Goal: Task Accomplishment & Management: Use online tool/utility

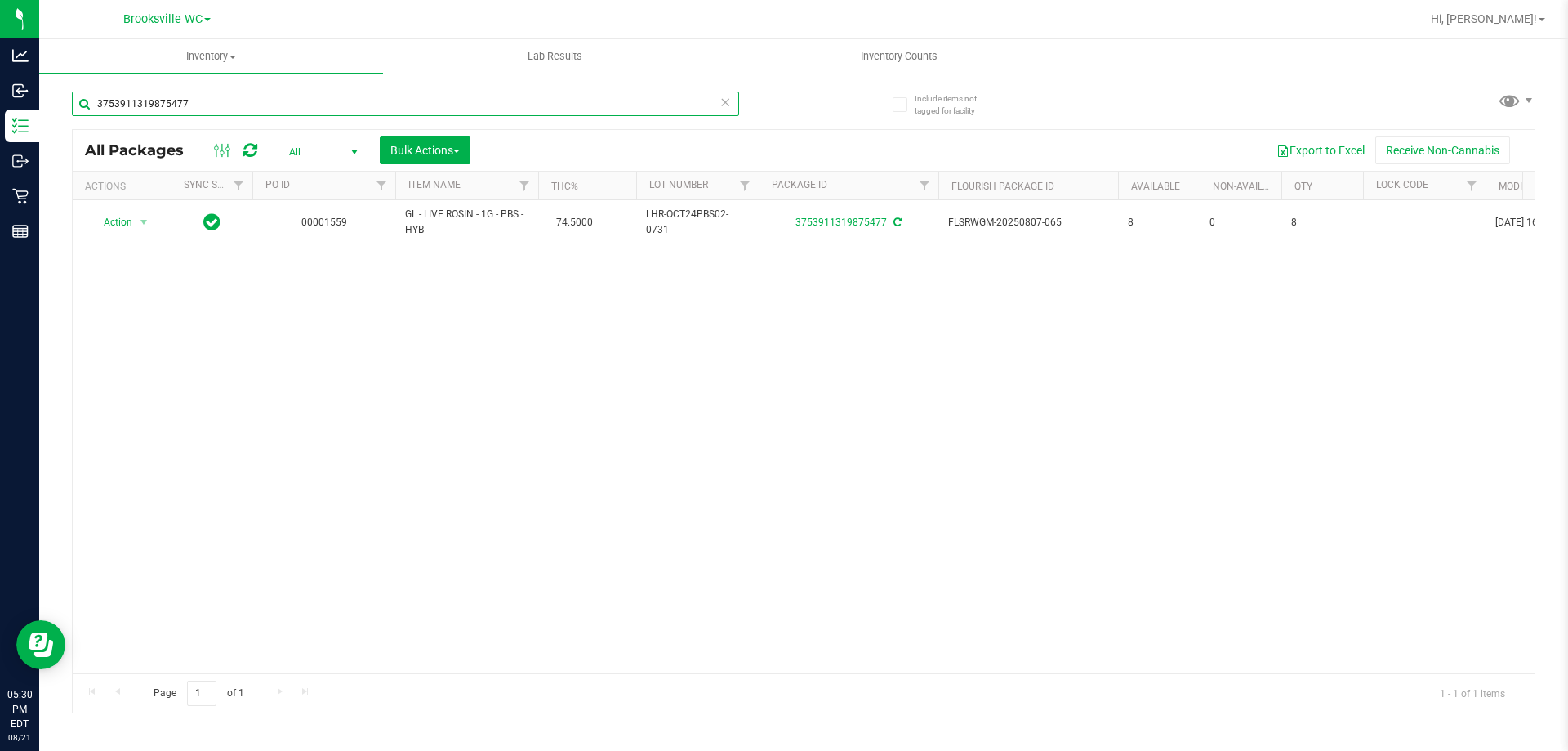
drag, startPoint x: 248, startPoint y: 107, endPoint x: 0, endPoint y: -46, distance: 291.4
click at [0, 0] on html "Analytics Inbound Inventory Outbound Retail Reports 05:30 PM EDT [DATE] 08/21 B…" at bounding box center [784, 375] width 1568 height 751
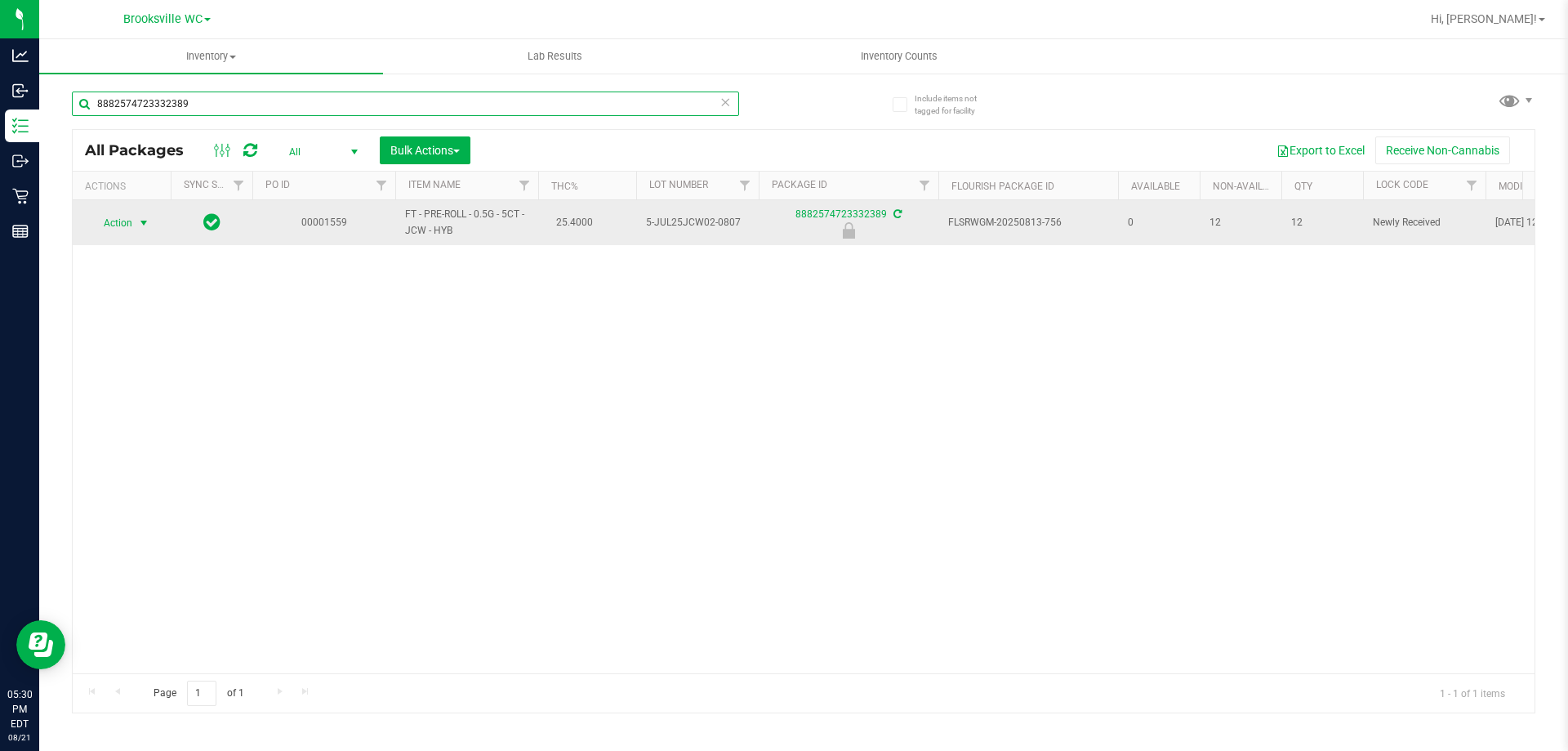
type input "8882574723332389"
click at [113, 221] on span "Action" at bounding box center [111, 222] width 44 height 23
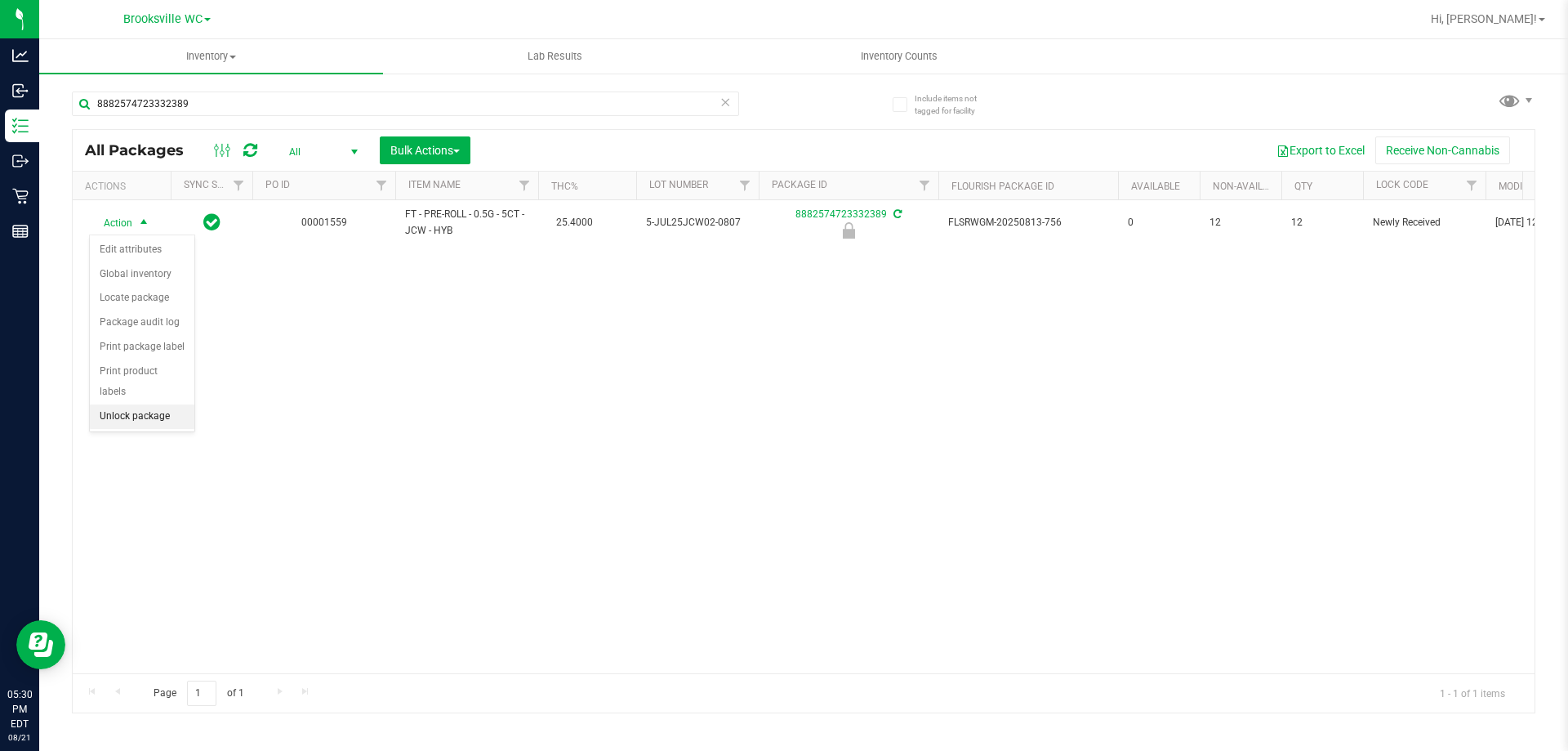
click at [143, 404] on li "Unlock package" at bounding box center [142, 416] width 105 height 24
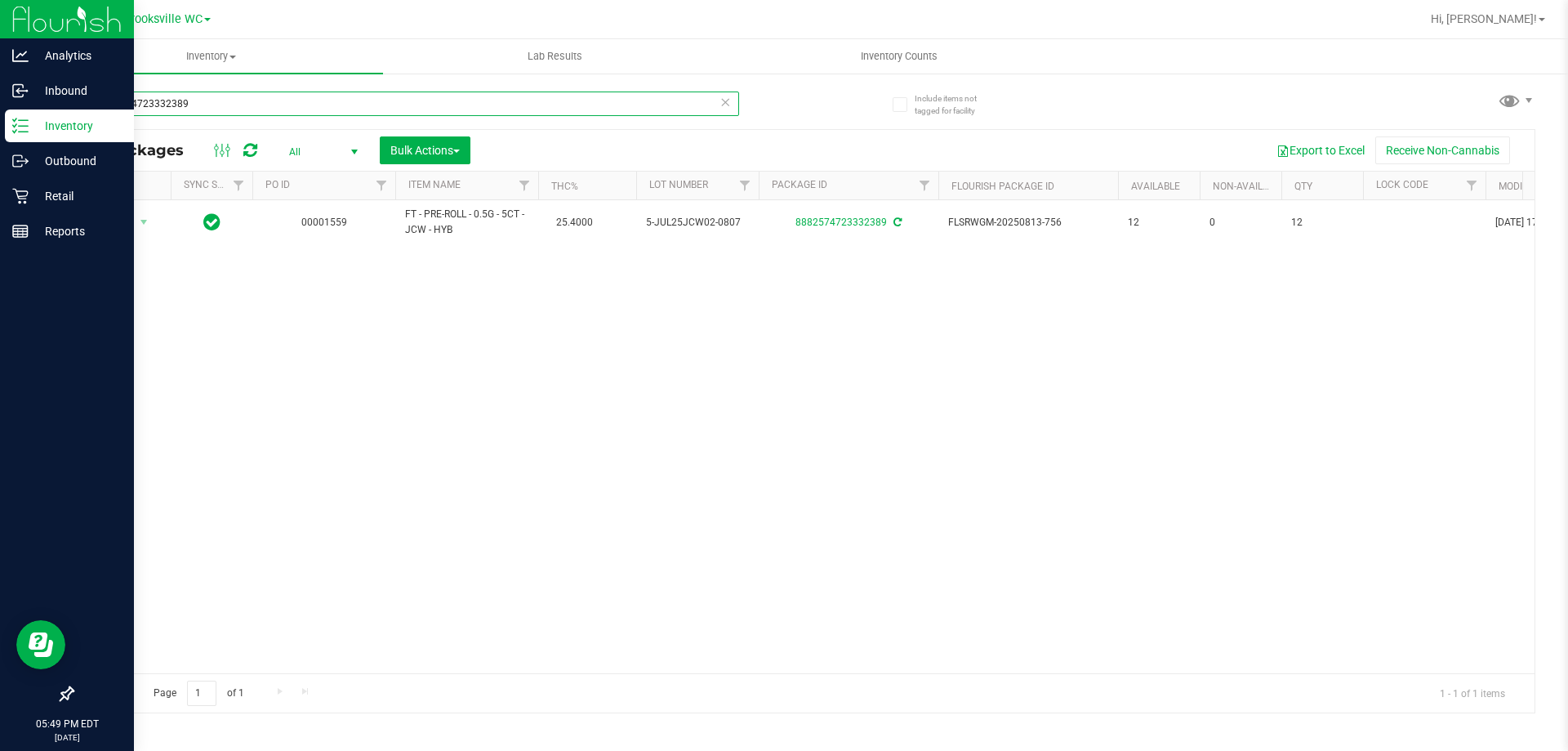
drag, startPoint x: 234, startPoint y: 104, endPoint x: 0, endPoint y: 13, distance: 251.1
click at [0, 33] on div "Analytics Inbound Inventory Outbound Retail Reports 05:49 PM EDT [DATE] 08/21 B…" at bounding box center [784, 375] width 1568 height 751
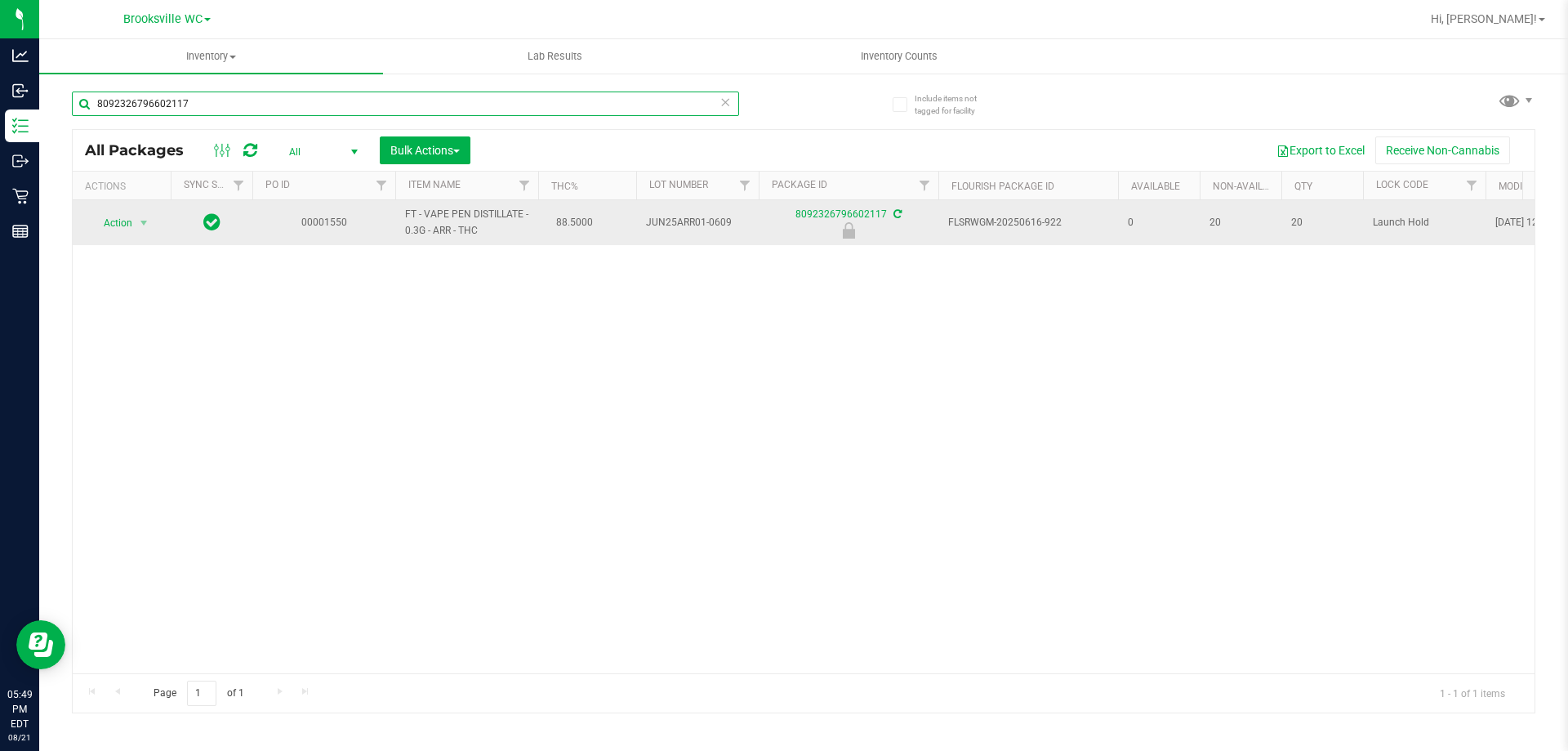
type input "8092326796602117"
click at [108, 209] on td "Action Action Edit attributes Global inventory Locate package Package audit log…" at bounding box center [122, 222] width 98 height 45
click at [108, 223] on span "Action" at bounding box center [111, 222] width 44 height 23
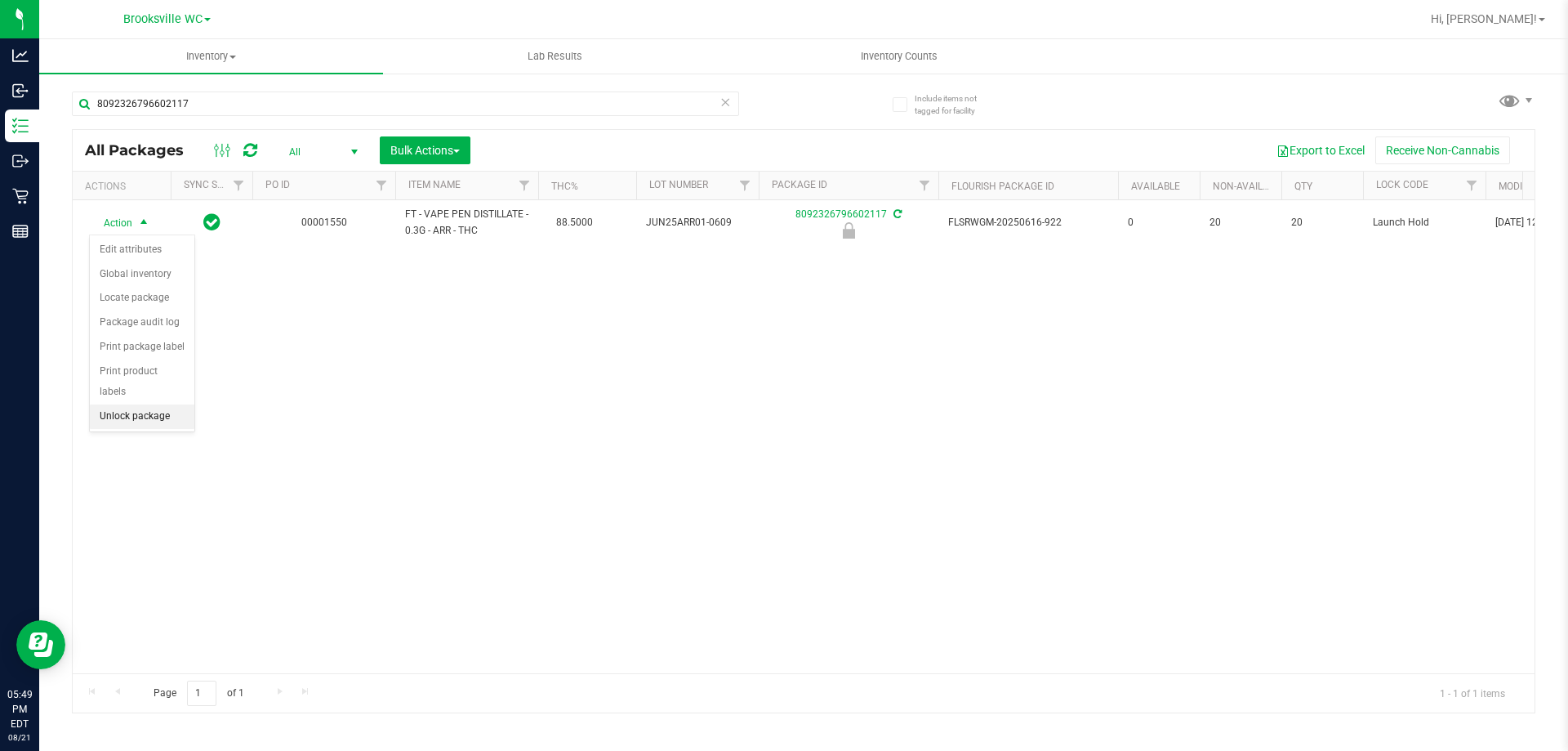
click at [145, 404] on li "Unlock package" at bounding box center [142, 416] width 105 height 24
